Goal: Transaction & Acquisition: Purchase product/service

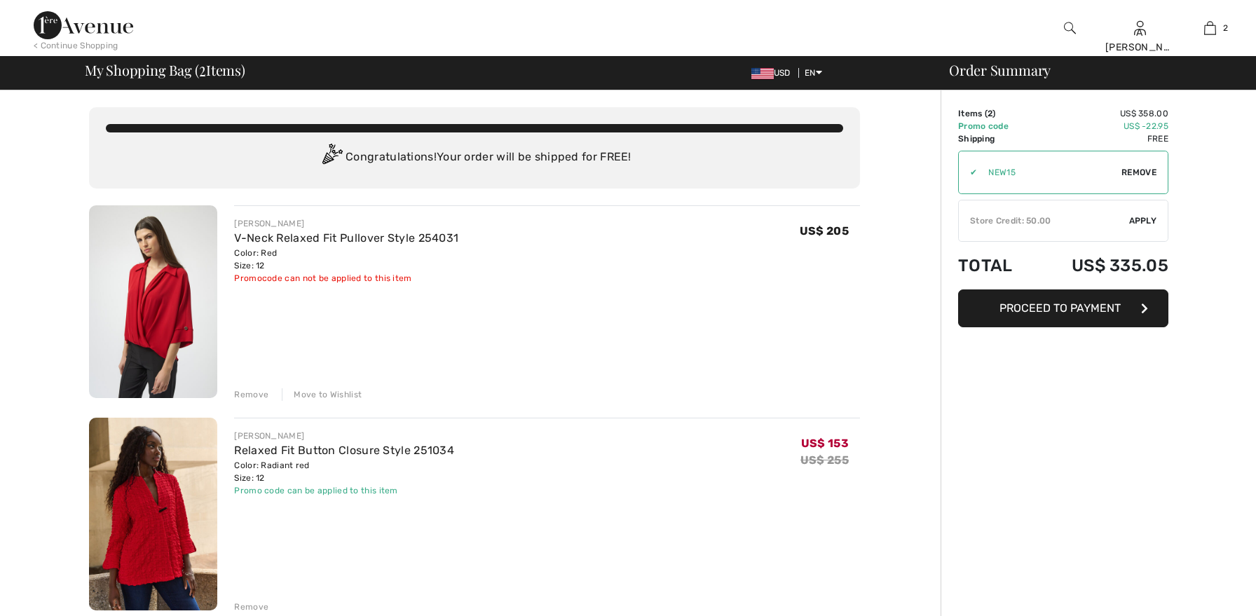
checkbox input "true"
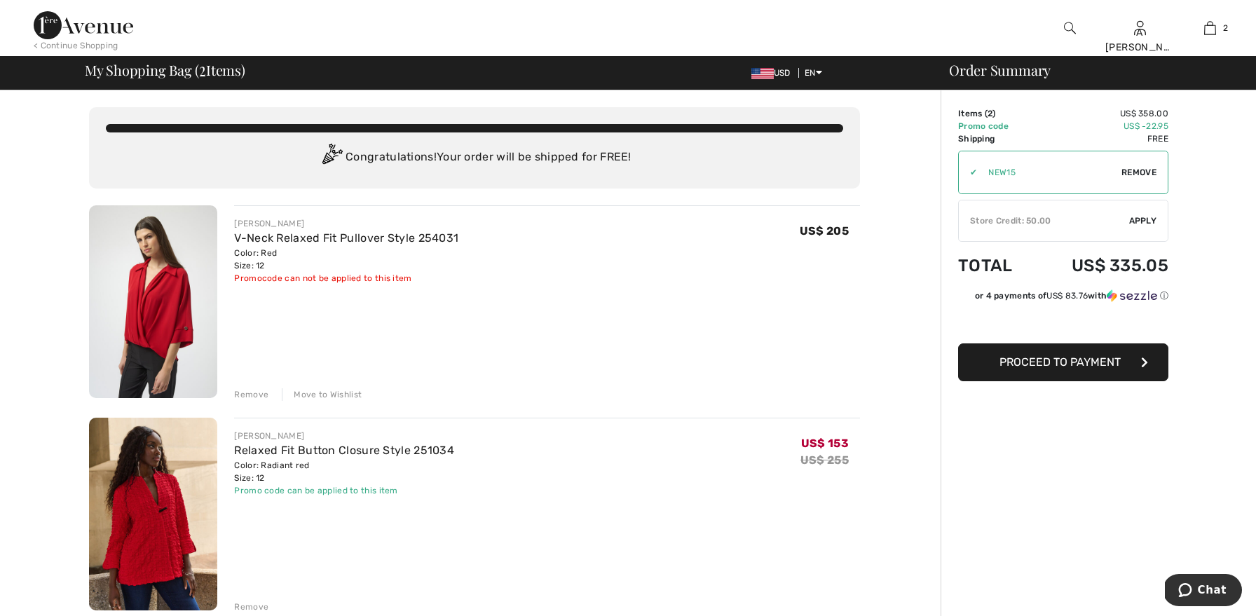
click at [256, 394] on div "Remove" at bounding box center [251, 394] width 34 height 13
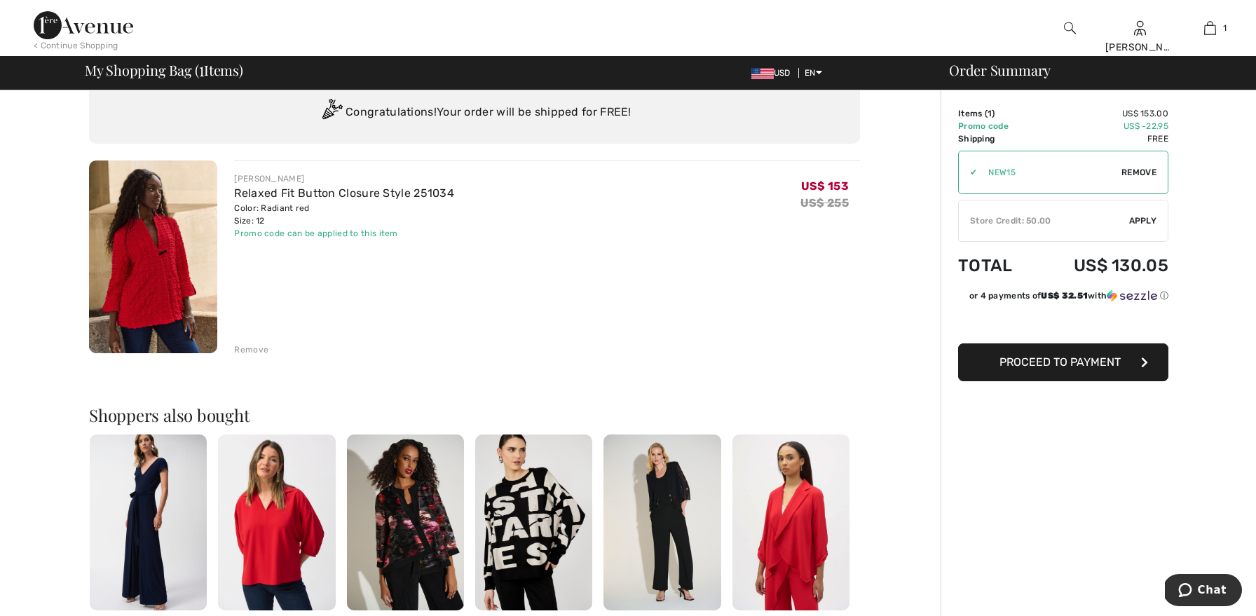
scroll to position [53, 0]
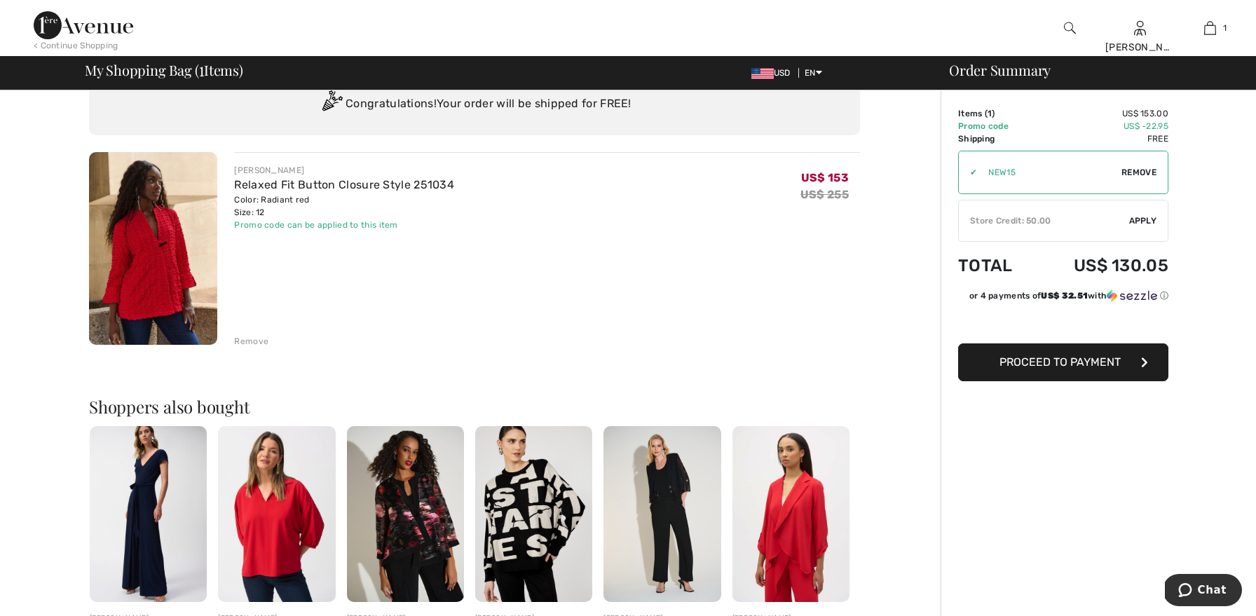
click at [256, 539] on img at bounding box center [276, 514] width 117 height 176
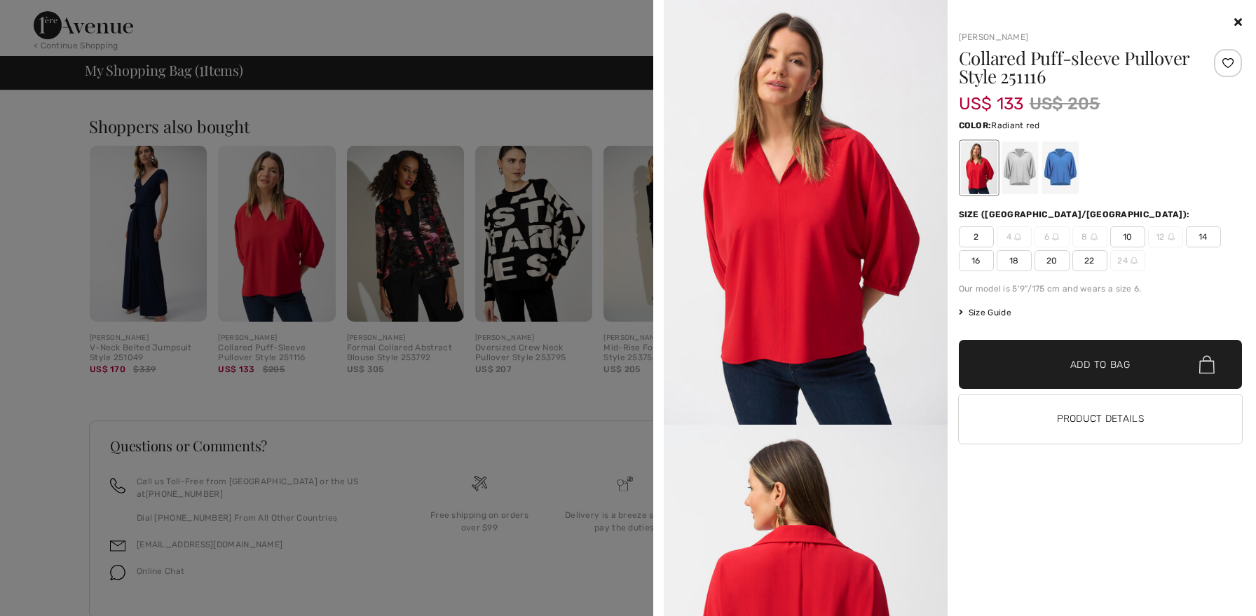
scroll to position [357, 0]
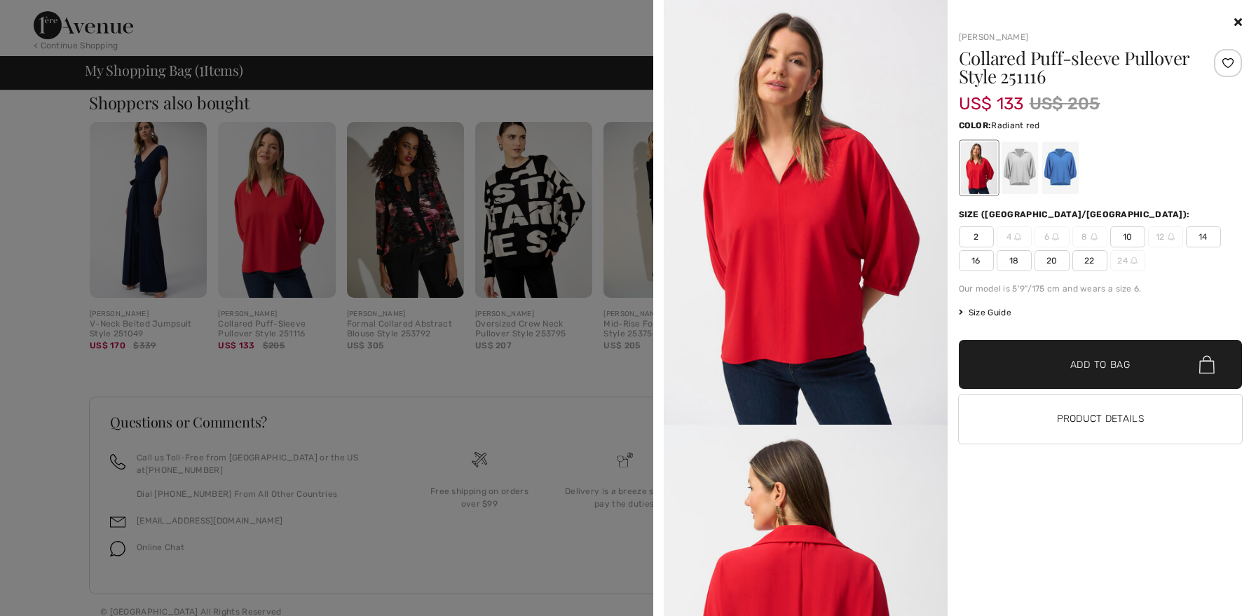
click at [819, 271] on img at bounding box center [806, 212] width 284 height 425
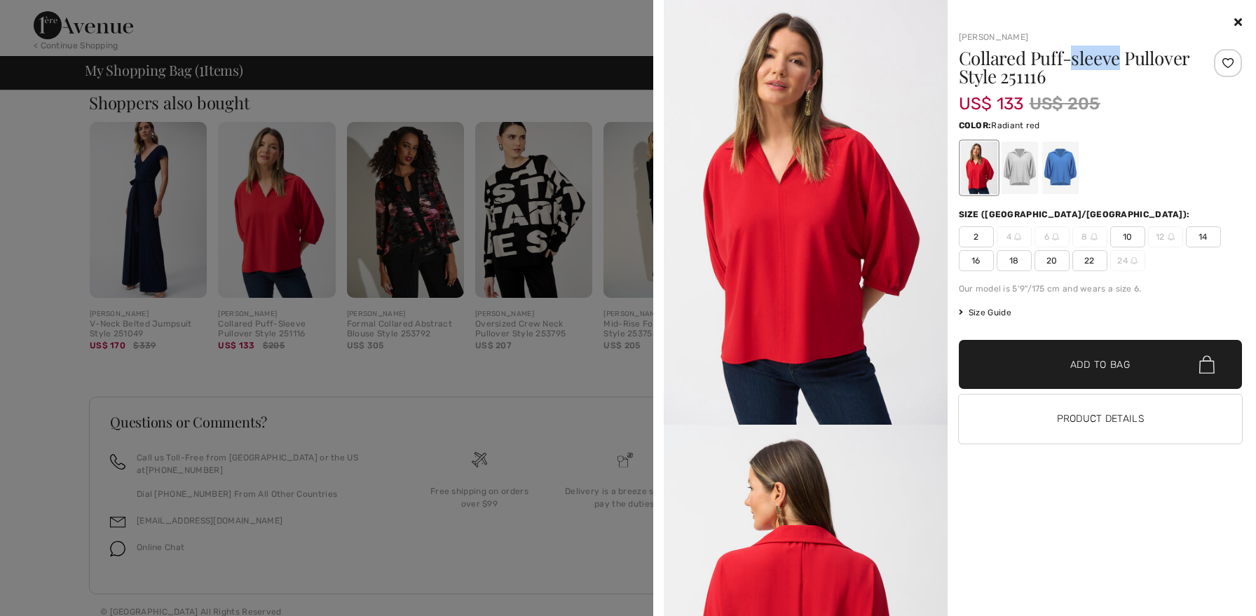
click at [733, 102] on img at bounding box center [806, 212] width 284 height 425
click at [1125, 420] on button "Product Details" at bounding box center [1101, 418] width 284 height 49
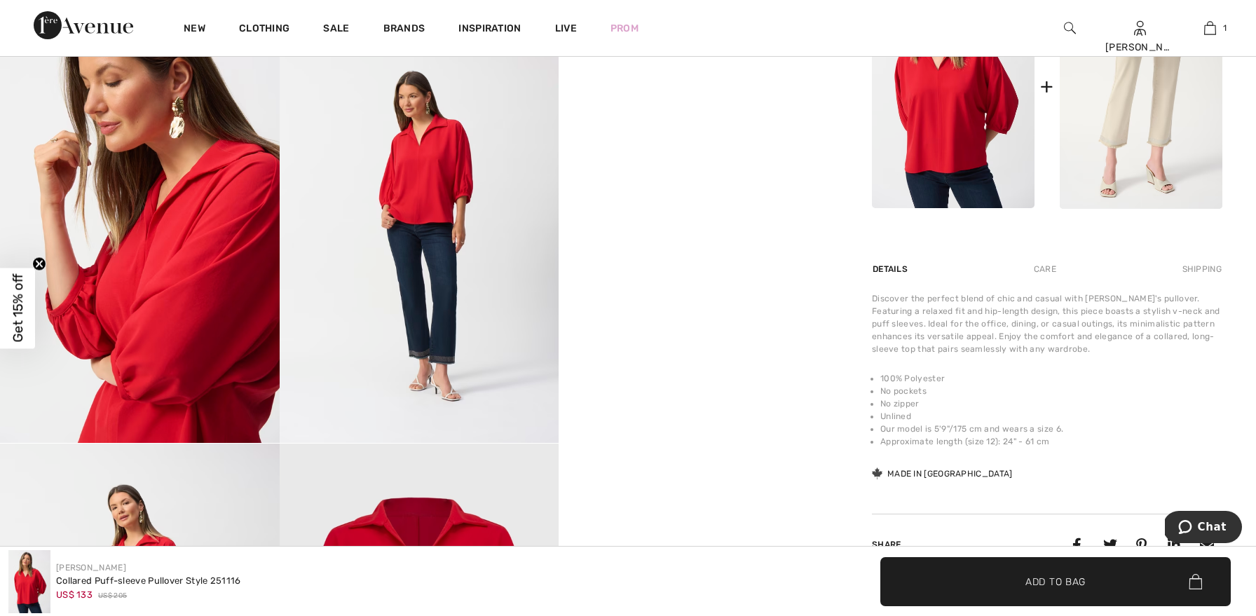
scroll to position [226, 0]
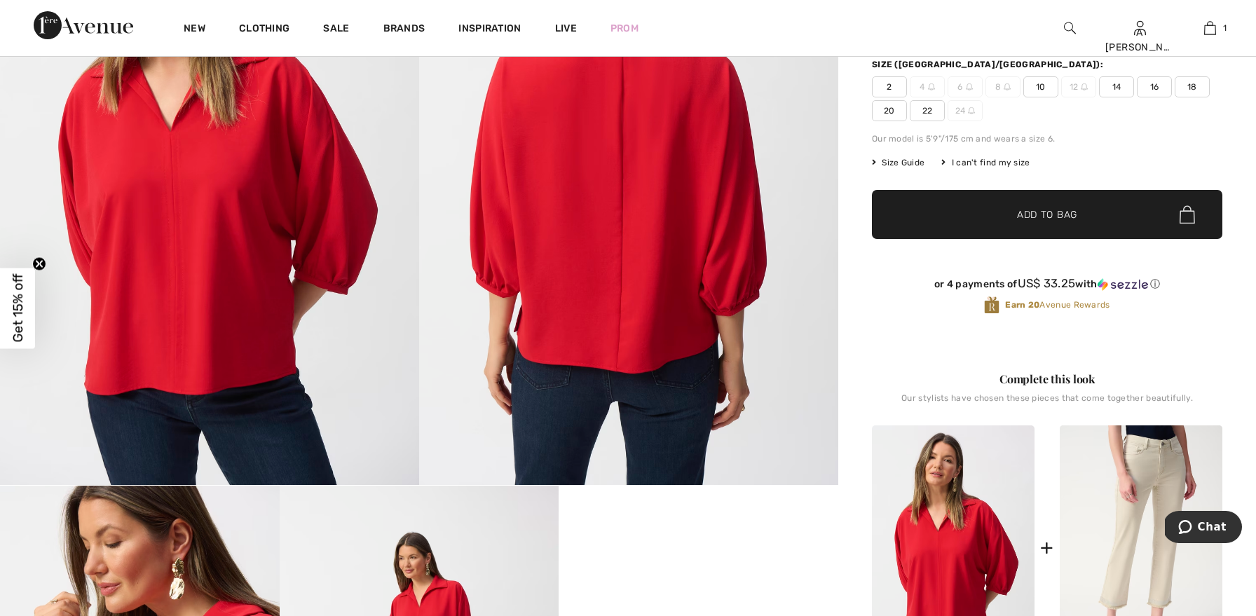
click at [1043, 88] on span "10" at bounding box center [1040, 86] width 35 height 21
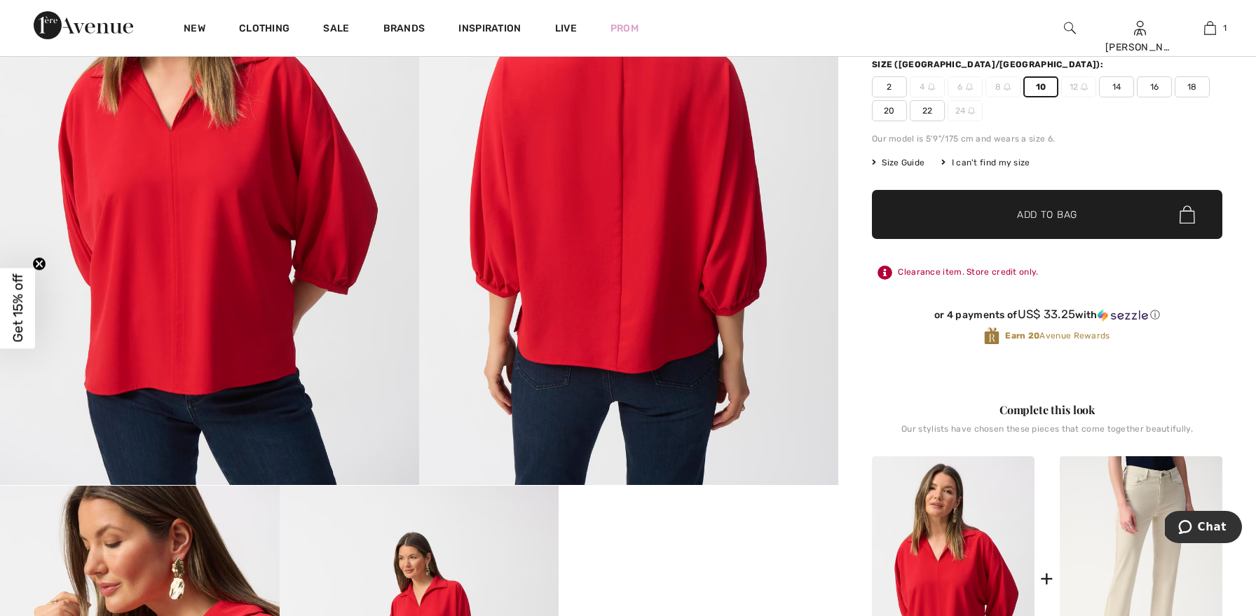
click at [1041, 200] on span "✔ Added to Bag Add to Bag" at bounding box center [1047, 214] width 350 height 49
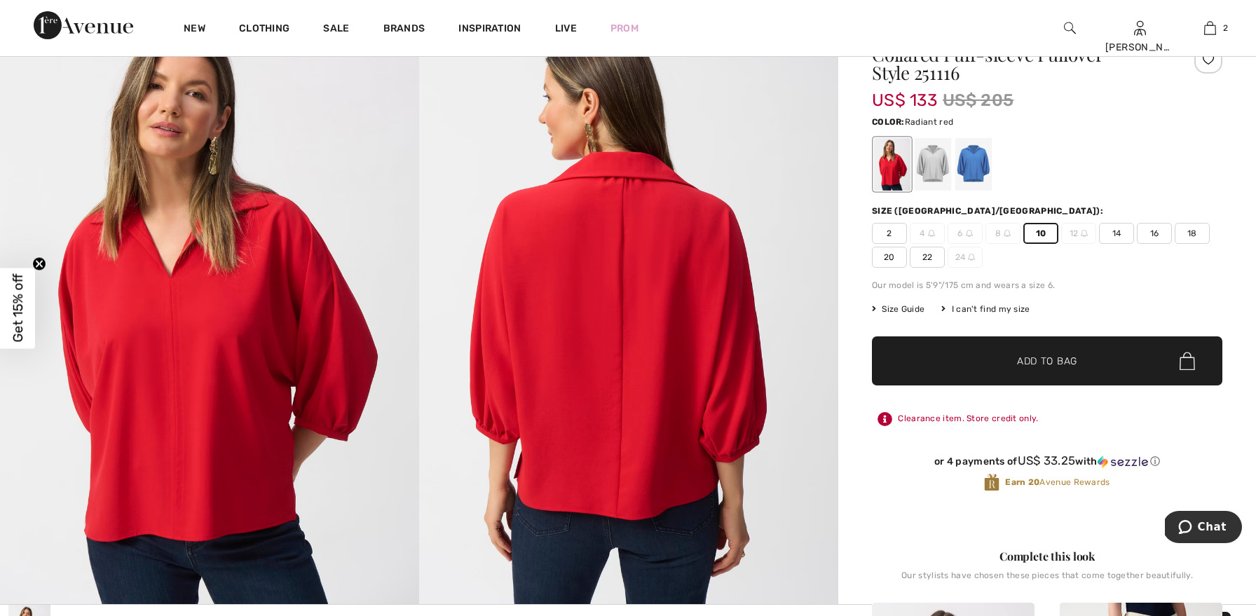
scroll to position [0, 0]
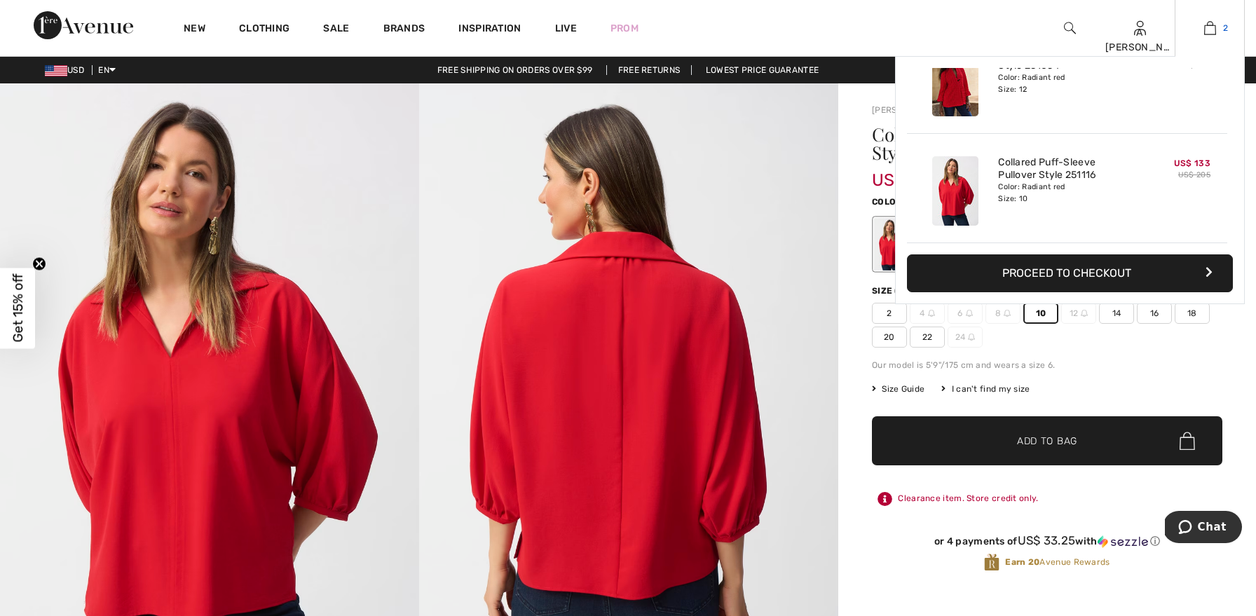
click at [1207, 25] on img at bounding box center [1210, 28] width 12 height 17
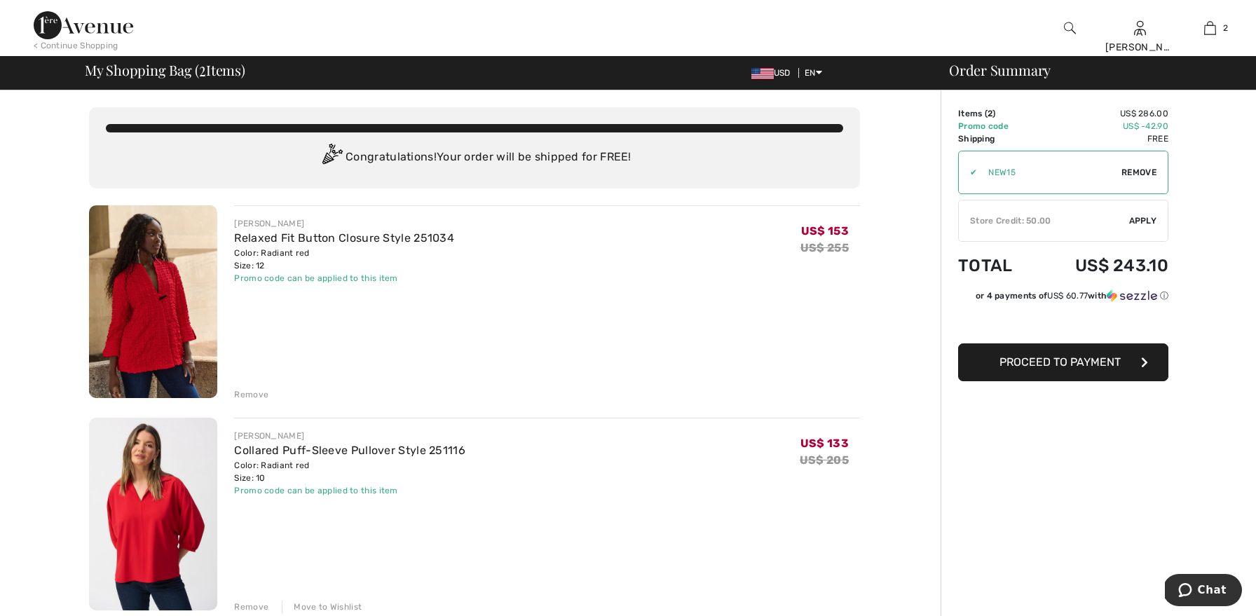
click at [1062, 355] on span "Proceed to Payment" at bounding box center [1059, 361] width 121 height 13
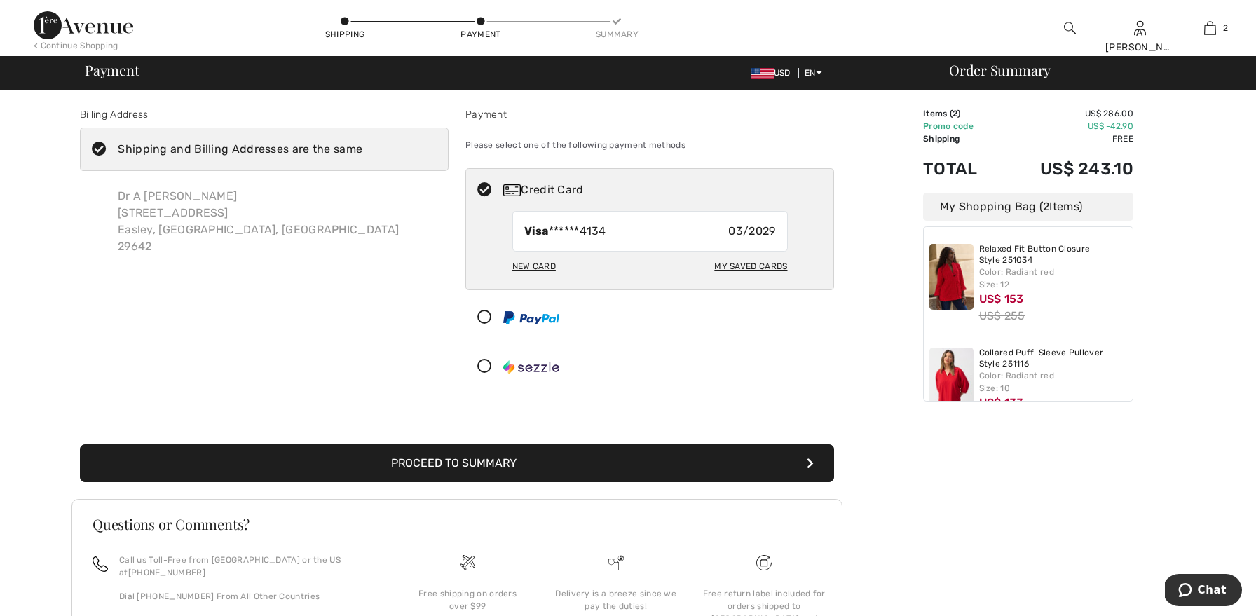
scroll to position [45, 0]
